Goal: Task Accomplishment & Management: Use online tool/utility

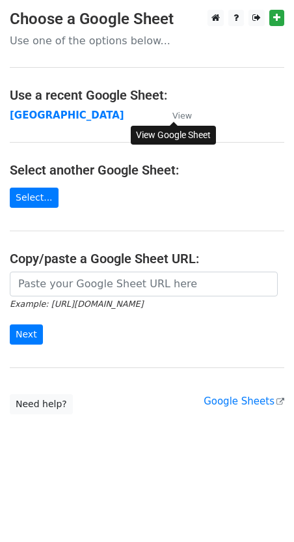
click at [177, 113] on small "View" at bounding box center [183, 116] width 20 height 10
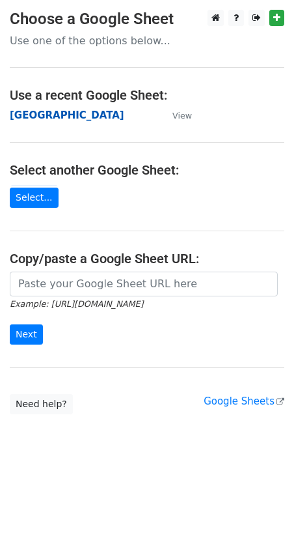
click at [25, 120] on strong "[GEOGRAPHIC_DATA]" at bounding box center [67, 115] width 115 height 12
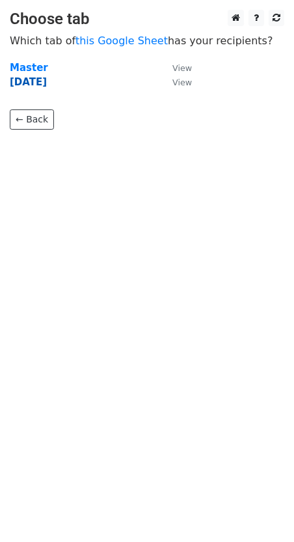
click at [24, 83] on strong "19 Aug" at bounding box center [28, 82] width 37 height 12
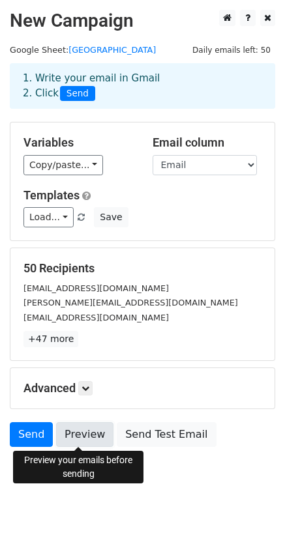
click at [58, 435] on link "Preview" at bounding box center [84, 434] width 57 height 25
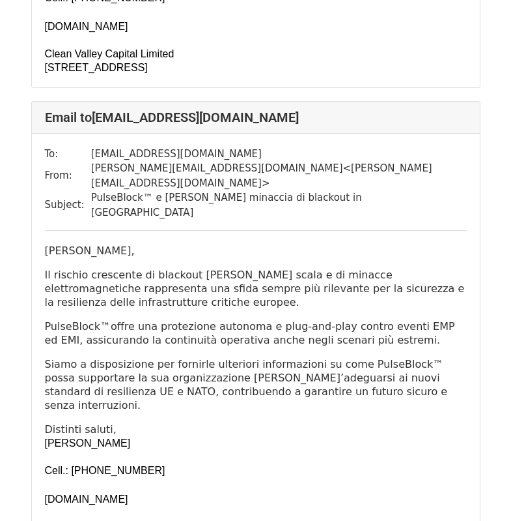
scroll to position [965, 0]
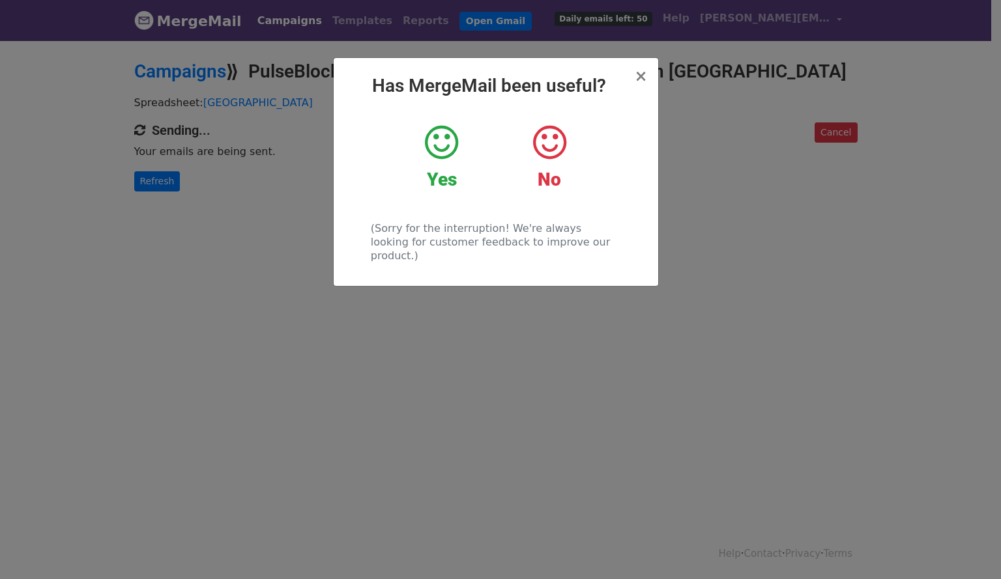
click at [439, 178] on strong "Yes" at bounding box center [442, 179] width 30 height 21
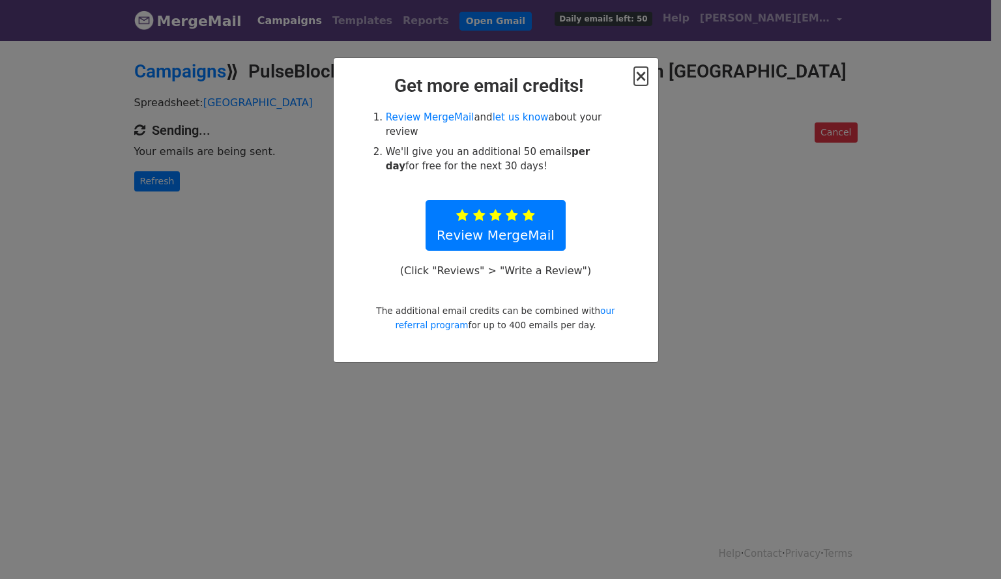
click at [639, 77] on span "×" at bounding box center [640, 76] width 13 height 18
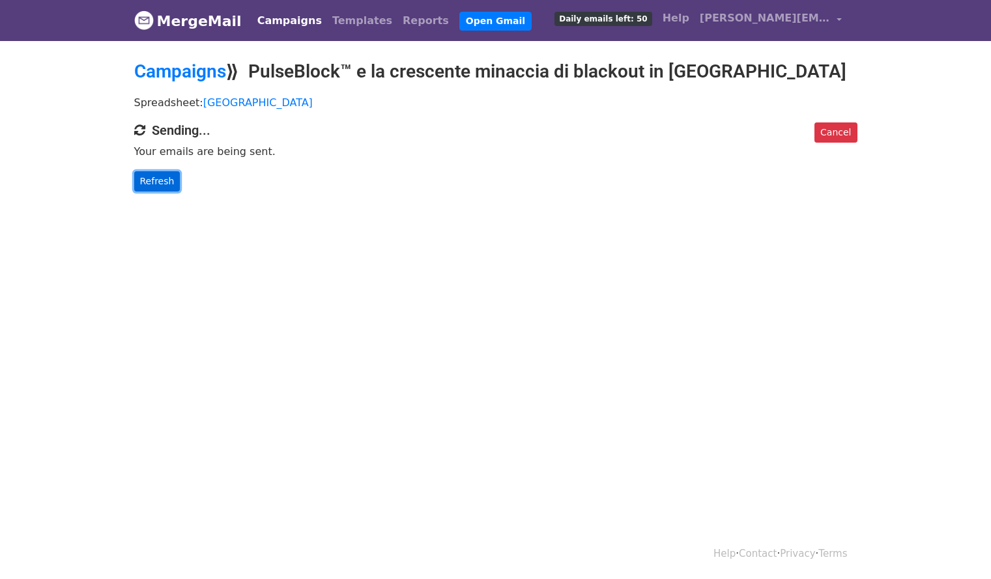
click at [154, 180] on link "Refresh" at bounding box center [157, 181] width 46 height 20
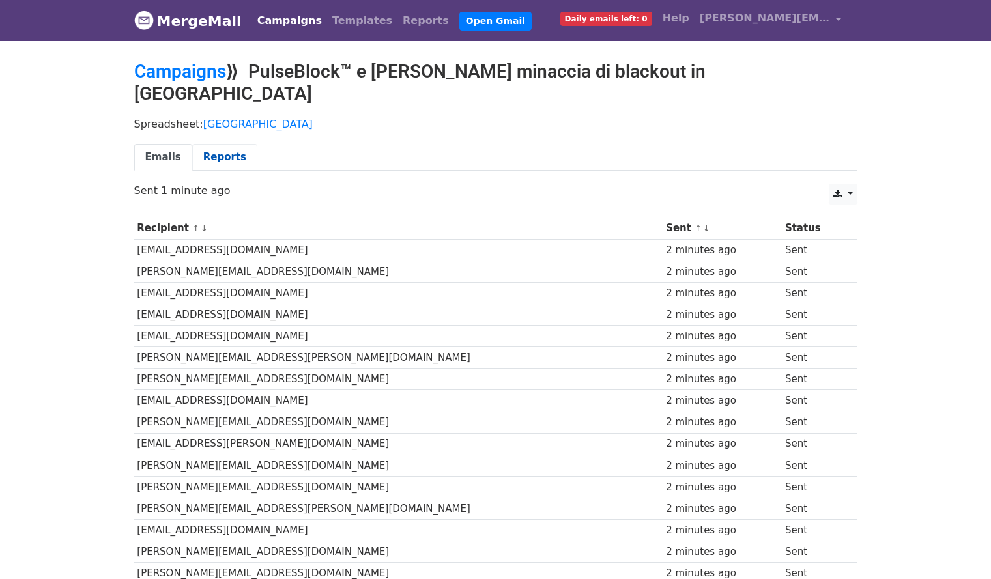
click at [211, 144] on link "Reports" at bounding box center [224, 157] width 65 height 27
